Goal: Find specific page/section: Find specific page/section

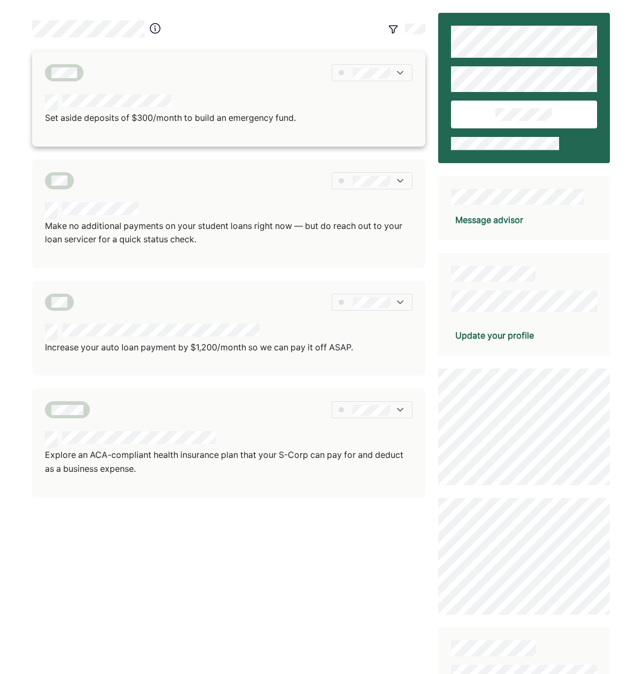
click at [398, 73] on img at bounding box center [400, 72] width 11 height 11
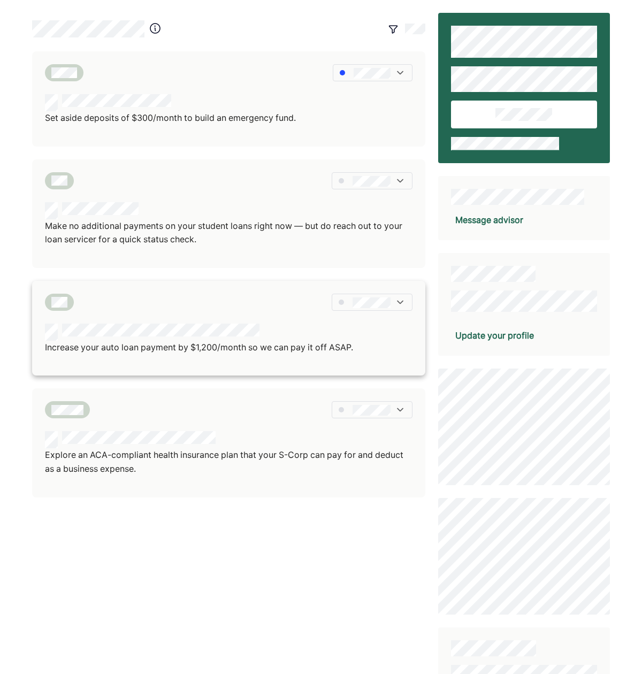
click at [256, 296] on div at bounding box center [228, 302] width 367 height 17
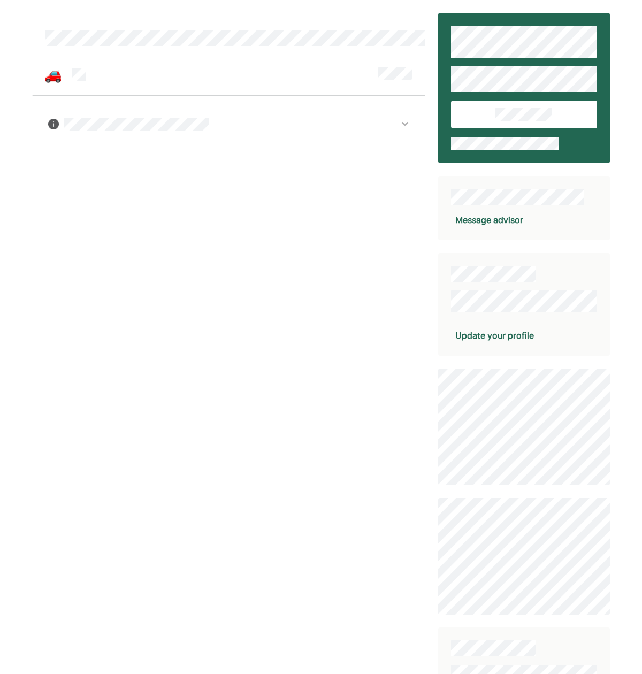
click at [405, 123] on img at bounding box center [405, 124] width 9 height 9
click at [60, 79] on img at bounding box center [53, 75] width 16 height 16
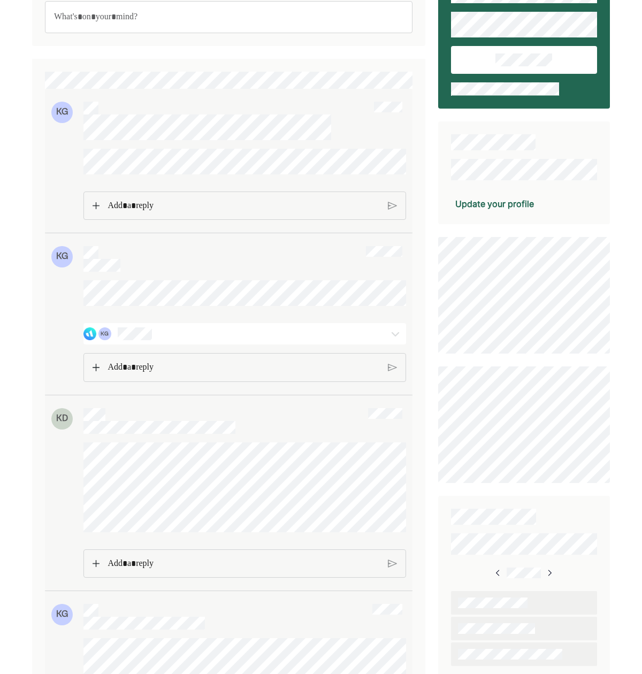
scroll to position [112, 0]
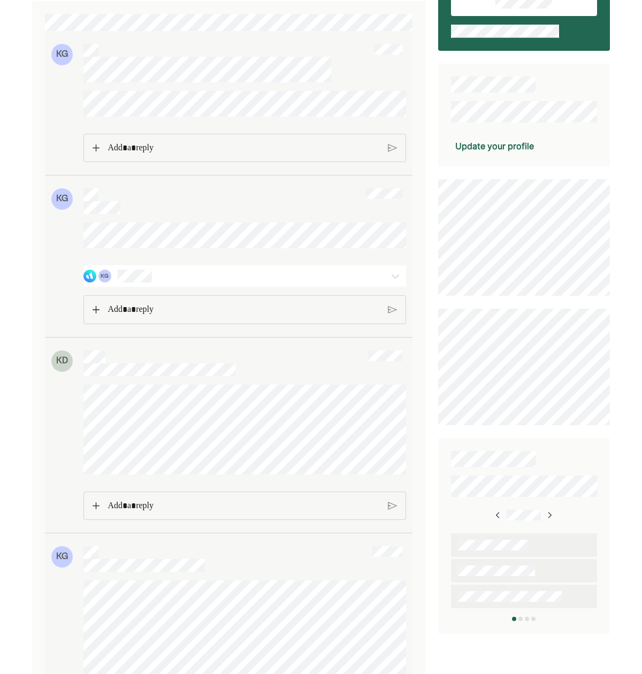
click at [393, 282] on img at bounding box center [395, 276] width 13 height 13
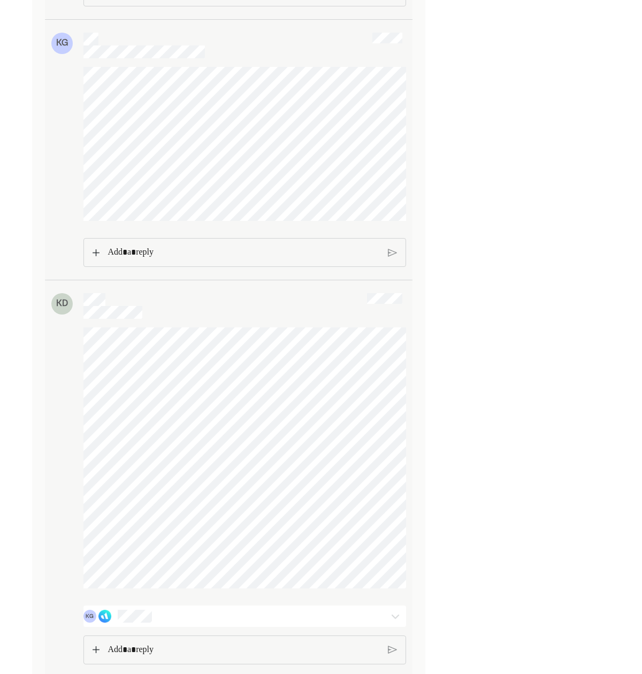
scroll to position [1698, 0]
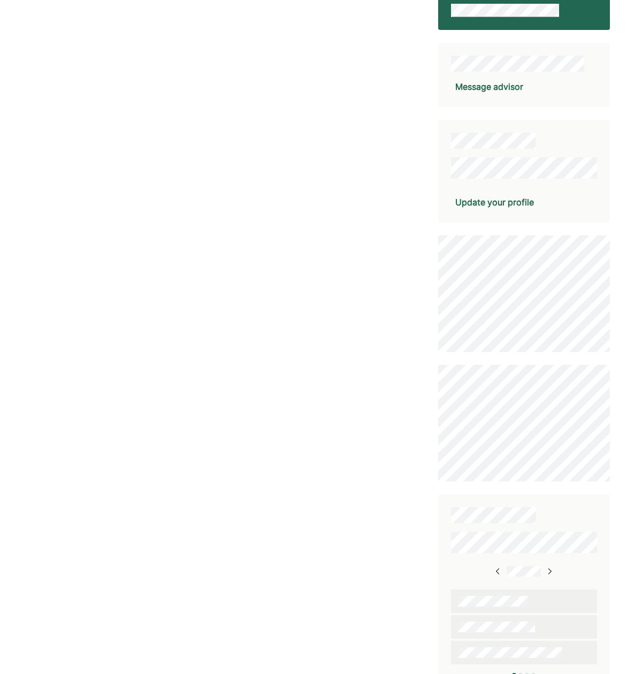
scroll to position [147, 0]
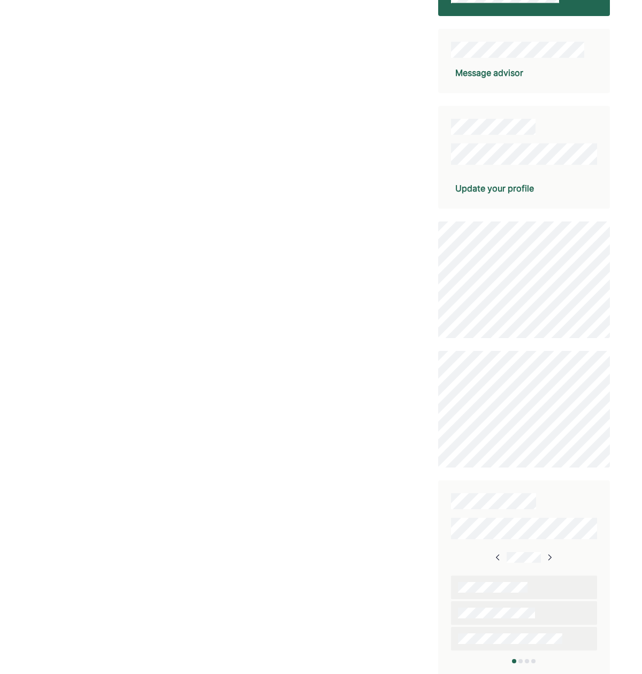
click at [520, 659] on div at bounding box center [520, 661] width 4 height 4
click at [547, 556] on img at bounding box center [548, 557] width 9 height 9
click at [500, 555] on img at bounding box center [498, 557] width 9 height 9
click at [500, 555] on img at bounding box center [499, 557] width 9 height 9
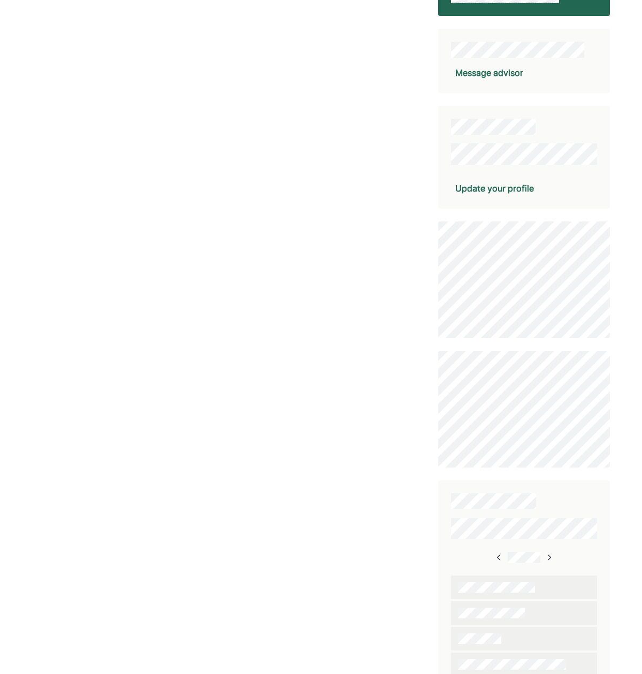
click at [500, 555] on img at bounding box center [499, 557] width 9 height 9
click at [499, 555] on img at bounding box center [498, 557] width 9 height 9
click at [500, 555] on img at bounding box center [499, 557] width 9 height 9
